Goal: Information Seeking & Learning: Compare options

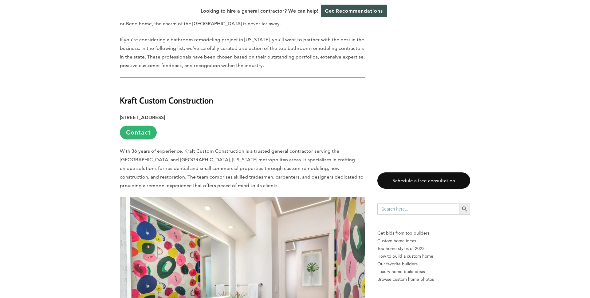
scroll to position [356, 0]
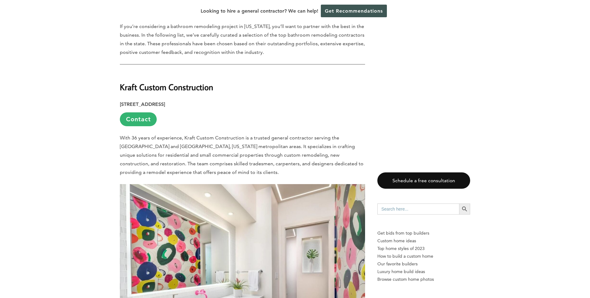
click at [126, 89] on strong "Kraft Custom Construction" at bounding box center [166, 86] width 93 height 11
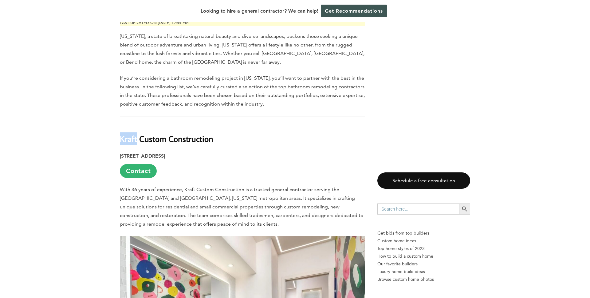
scroll to position [358, 0]
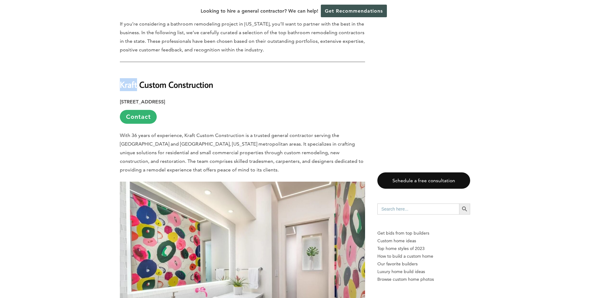
click at [133, 83] on strong "Kraft Custom Construction" at bounding box center [166, 84] width 93 height 11
click at [164, 86] on strong "Kraft Custom Construction" at bounding box center [166, 84] width 93 height 11
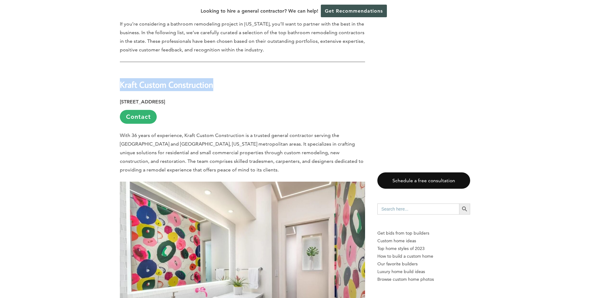
copy div "Kraft Custom Construction"
click at [160, 82] on strong "Kraft Custom Construction" at bounding box center [166, 84] width 93 height 11
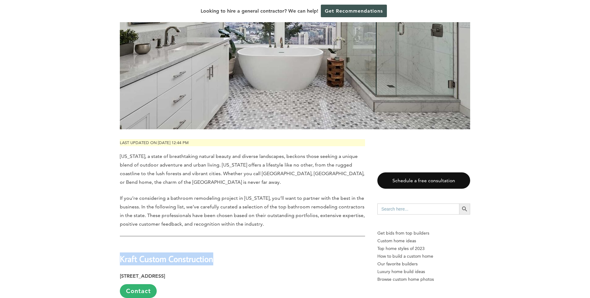
scroll to position [261, 0]
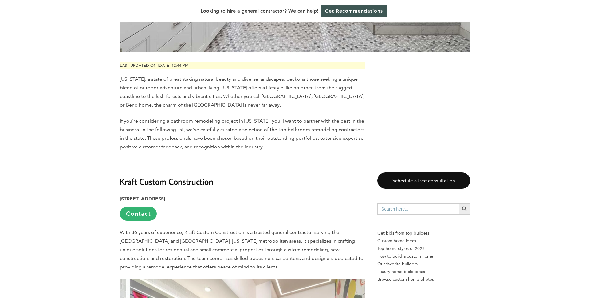
click at [161, 175] on h2 "Kraft Custom Construction" at bounding box center [242, 176] width 245 height 21
copy div "Kraft Custom Construction"
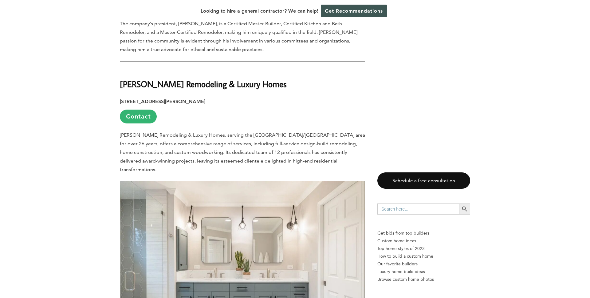
scroll to position [734, 0]
click at [133, 85] on strong "[PERSON_NAME] Remodeling & Luxury Homes" at bounding box center [203, 83] width 167 height 11
copy strong "[PERSON_NAME]"
click at [179, 86] on strong "[PERSON_NAME] Remodeling & Luxury Homes" at bounding box center [203, 83] width 167 height 11
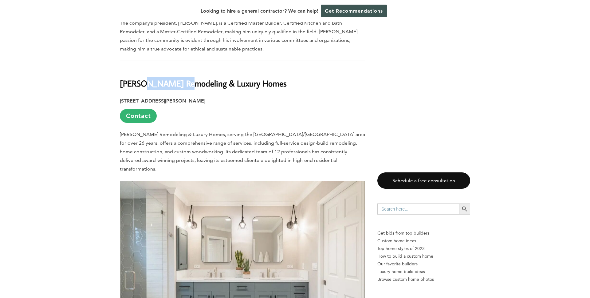
click at [179, 86] on strong "[PERSON_NAME] Remodeling & Luxury Homes" at bounding box center [203, 83] width 167 height 11
copy div "[PERSON_NAME] Remodeling & Luxury Homes"
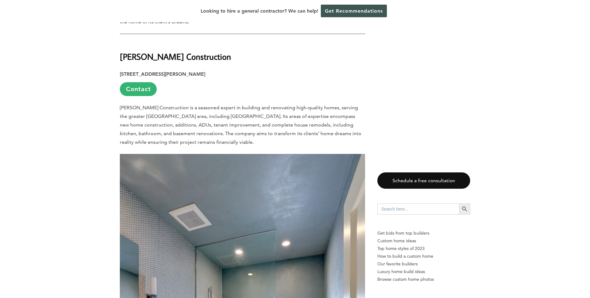
scroll to position [1654, 0]
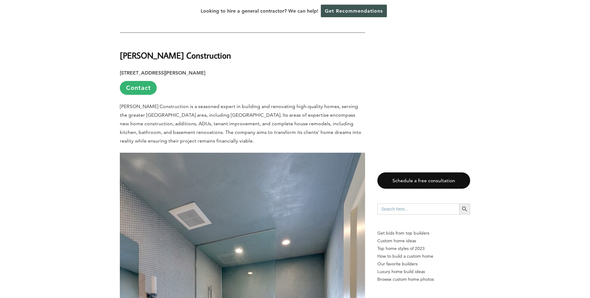
click at [142, 50] on strong "[PERSON_NAME] Construction" at bounding box center [175, 55] width 111 height 11
click at [136, 50] on strong "[PERSON_NAME] Construction" at bounding box center [175, 55] width 111 height 11
copy strong "Hamish"
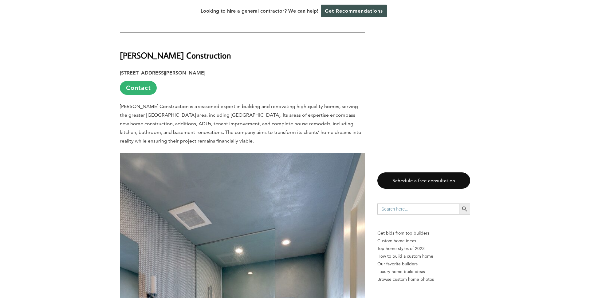
click at [189, 50] on strong "[PERSON_NAME] Construction" at bounding box center [175, 55] width 111 height 11
copy div "[PERSON_NAME] Construction"
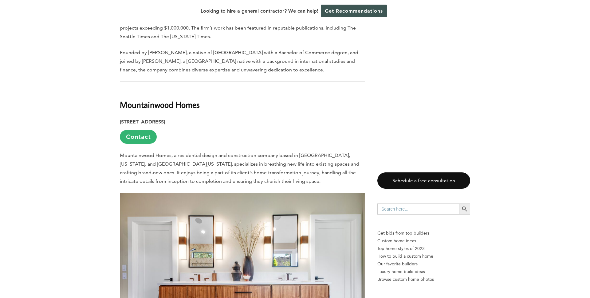
click at [156, 99] on strong "Mountainwood Homes" at bounding box center [160, 104] width 80 height 11
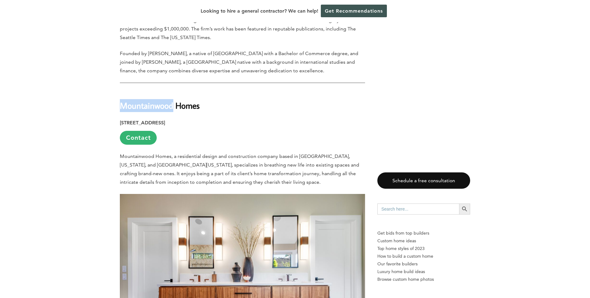
copy strong "Mountainwood"
click at [161, 100] on strong "Mountainwood Homes" at bounding box center [160, 105] width 80 height 11
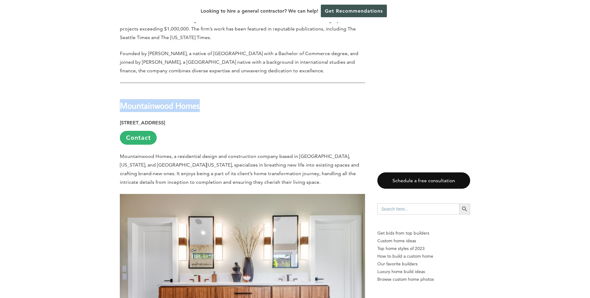
copy div "Mountainwood Homes"
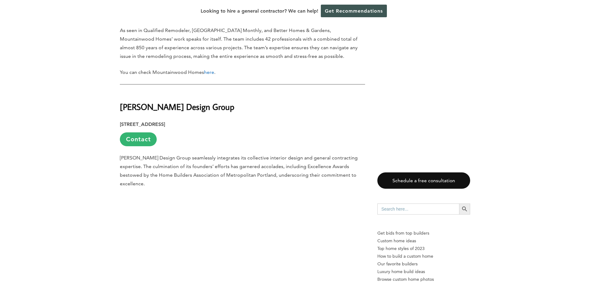
scroll to position [2591, 0]
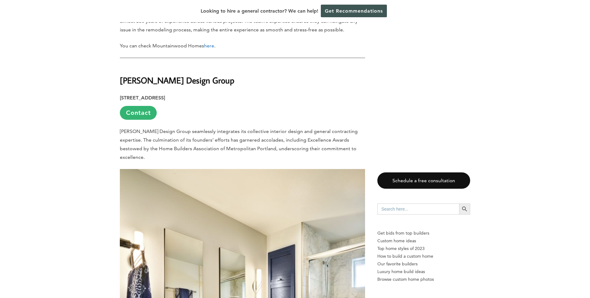
click at [139, 75] on strong "[PERSON_NAME] Design Group" at bounding box center [177, 80] width 115 height 11
copy strong "[PERSON_NAME]"
click at [172, 75] on strong "[PERSON_NAME] Design Group" at bounding box center [177, 80] width 115 height 11
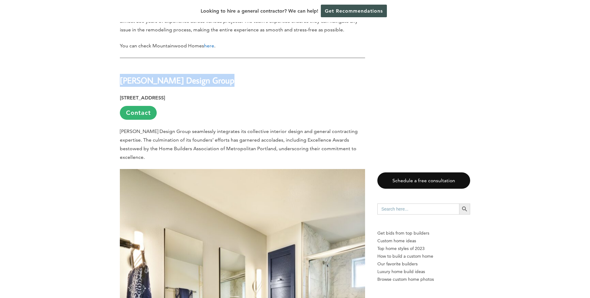
click at [172, 75] on strong "[PERSON_NAME] Design Group" at bounding box center [177, 80] width 115 height 11
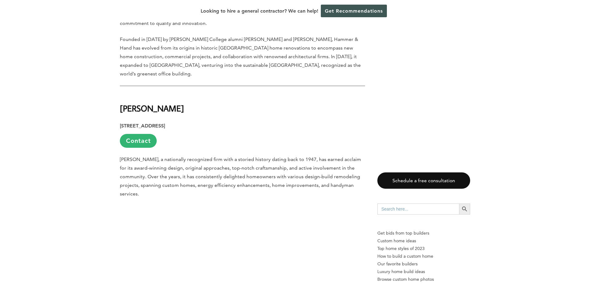
scroll to position [3554, 0]
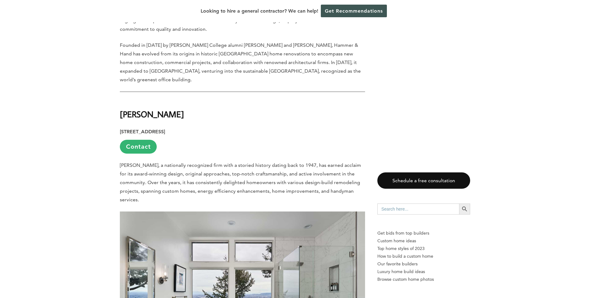
click at [125, 109] on strong "[PERSON_NAME]" at bounding box center [152, 114] width 64 height 11
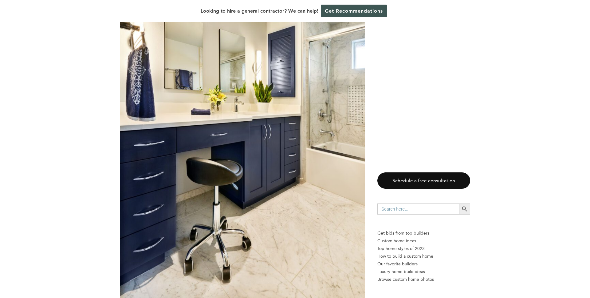
scroll to position [2808, 0]
